Goal: Information Seeking & Learning: Learn about a topic

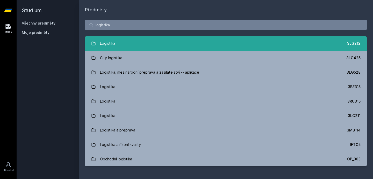
type input "logistika"
click at [166, 43] on link "Logistika 3LG212" at bounding box center [226, 43] width 282 height 14
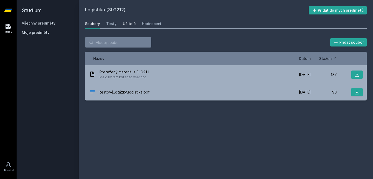
click at [126, 23] on div "Učitelé" at bounding box center [129, 23] width 13 height 5
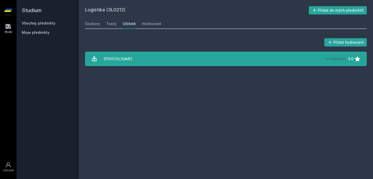
click at [138, 57] on link "[PERSON_NAME] 4 hodnocení 5.0" at bounding box center [226, 59] width 282 height 14
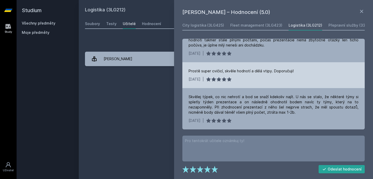
scroll to position [54, 0]
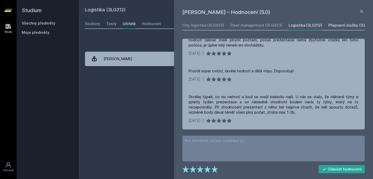
click at [349, 27] on div "Přepravní služby (33F403)" at bounding box center [351, 25] width 47 height 5
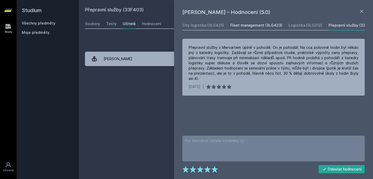
click at [254, 26] on div "Fleet management (3LG423)" at bounding box center [256, 25] width 52 height 5
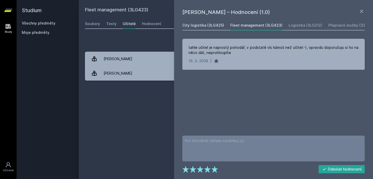
click at [207, 23] on div "City logistika (3LG425)" at bounding box center [203, 25] width 42 height 5
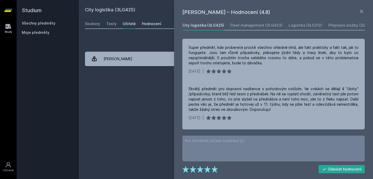
click at [146, 25] on div "Hodnocení" at bounding box center [151, 23] width 19 height 5
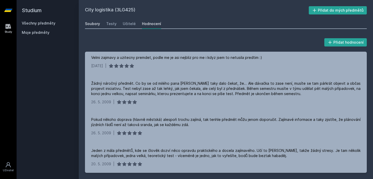
click at [93, 24] on div "Soubory" at bounding box center [92, 23] width 15 height 5
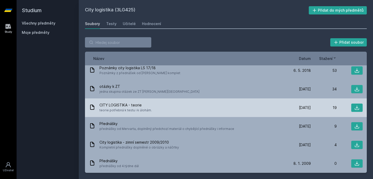
scroll to position [4, 0]
